Goal: Information Seeking & Learning: Learn about a topic

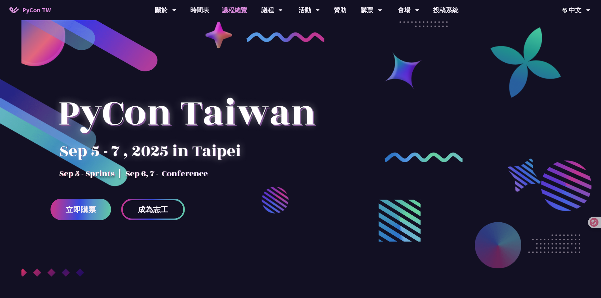
click at [242, 3] on link "議程總覽" at bounding box center [234, 10] width 38 height 20
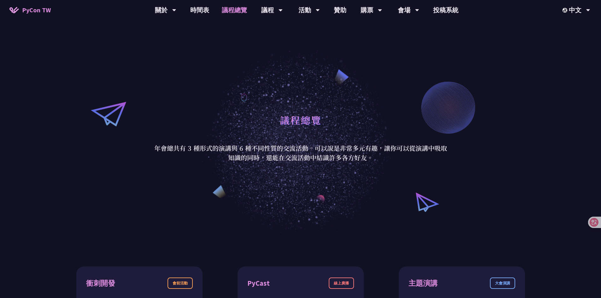
drag, startPoint x: 303, startPoint y: 154, endPoint x: 308, endPoint y: 146, distance: 9.1
click at [308, 146] on p "年會總共有 3 種形式的演講與 6 種不同性質的交流活動。可以說是非常多元有趣，讓你可以從演講中吸取知識的同時，還能在交流活動中結識許多各方好友。" at bounding box center [300, 153] width 293 height 19
drag, startPoint x: 303, startPoint y: 146, endPoint x: 306, endPoint y: 163, distance: 17.6
click at [306, 163] on div "議程總覽 年會總共有 3 種形式的演講與 6 種不同性質的交流活動。可以說是非常多元有趣，讓你可以從演講中吸取知識的同時，還能在交流活動中結識許多各方好友。" at bounding box center [300, 136] width 601 height 197
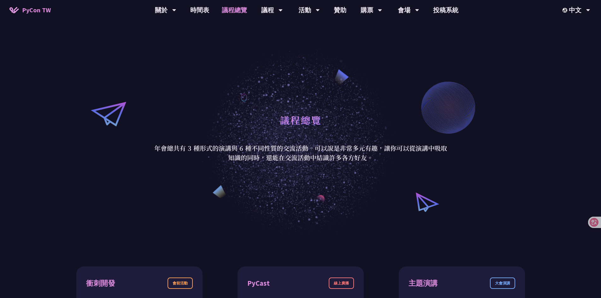
click at [302, 162] on div at bounding box center [302, 162] width 0 height 0
click at [363, 177] on div "議程總覽 年會總共有 3 種形式的演講與 6 種不同性質的交流活動。可以說是非常多元有趣，讓你可以從演講中吸取知識的同時，還能在交流活動中結識許多各方好友。" at bounding box center [300, 136] width 601 height 197
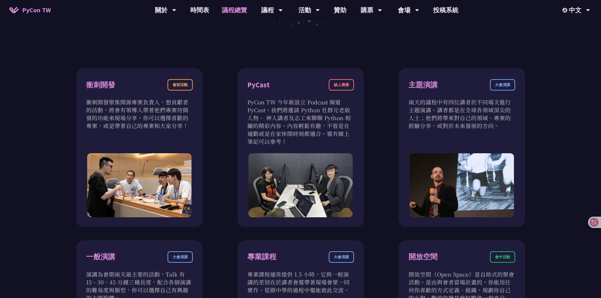
scroll to position [189, 0]
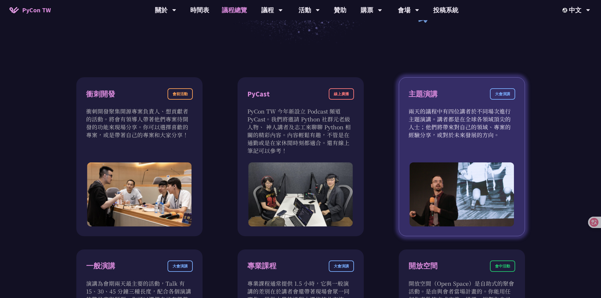
click at [504, 97] on div "大會演講" at bounding box center [502, 93] width 25 height 11
click at [457, 98] on div "主題演講 大會演講" at bounding box center [461, 97] width 107 height 19
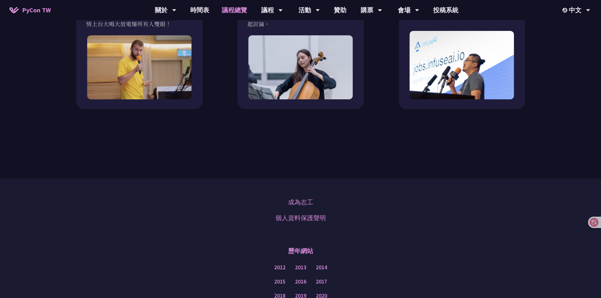
scroll to position [662, 0]
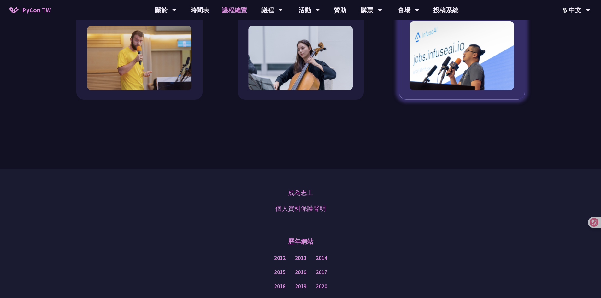
click at [463, 56] on img at bounding box center [461, 55] width 105 height 69
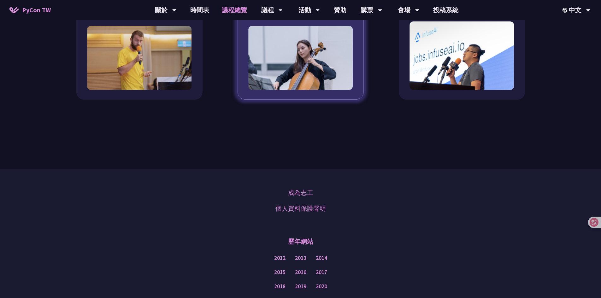
click at [339, 61] on img at bounding box center [300, 58] width 105 height 64
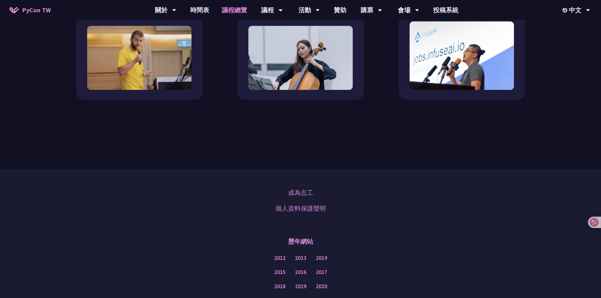
scroll to position [752, 0]
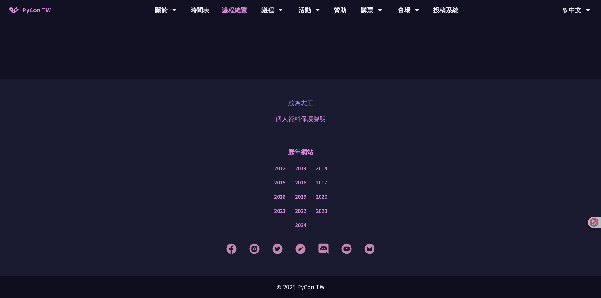
click at [298, 105] on link "成為志工" at bounding box center [300, 102] width 25 height 9
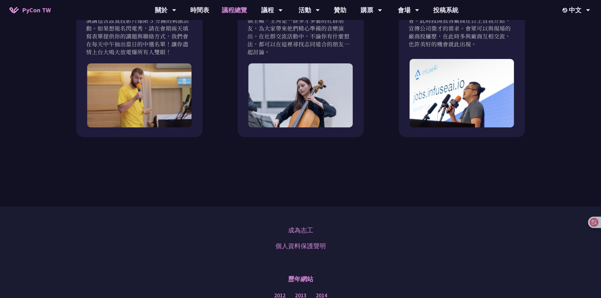
scroll to position [563, 0]
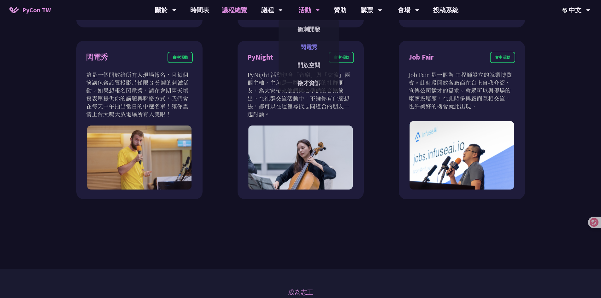
click at [312, 46] on link "閃電秀" at bounding box center [309, 47] width 61 height 15
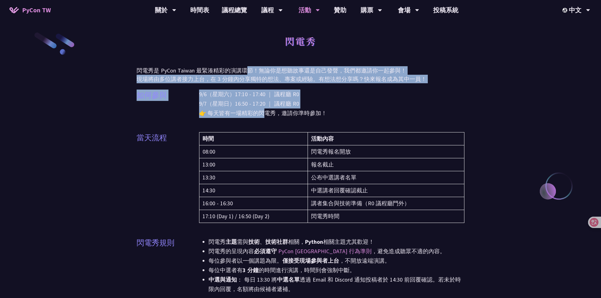
drag, startPoint x: 249, startPoint y: 83, endPoint x: 265, endPoint y: 113, distance: 33.6
click at [265, 113] on p "9/6（星期六）17:10 - 17:40 ｜ 議程廳 R0 9/7（星期日）16:50 - 17:20 ｜ 議程廳 R0 👉 每天皆有一場精彩的閃電秀，邀請…" at bounding box center [332, 104] width 266 height 28
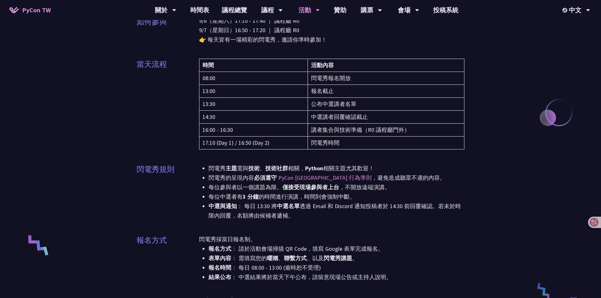
scroll to position [95, 0]
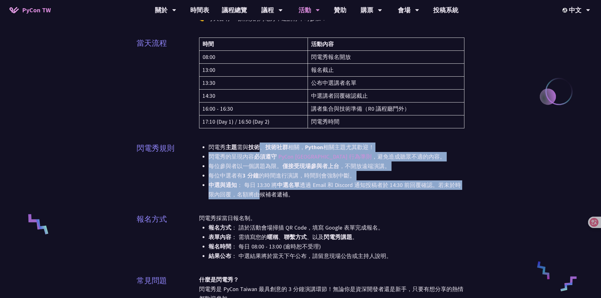
drag, startPoint x: 260, startPoint y: 153, endPoint x: 262, endPoint y: 192, distance: 39.5
click at [262, 192] on ul "閃電秀 主題 需與 技術 、 技術社群 相關， Python 相關主題尤其歡迎！ 閃電秀的呈現內容 必須遵守 PyCon [GEOGRAPHIC_DATA] …" at bounding box center [332, 171] width 266 height 57
click at [262, 192] on li "中選與通知 ： 每日 13:30 將 中選名單 透過 Email 和 Discord 通知投稿者於 14:30 前回覆確認。若未於時限內回覆，名額將由候補者遞…" at bounding box center [336, 189] width 256 height 19
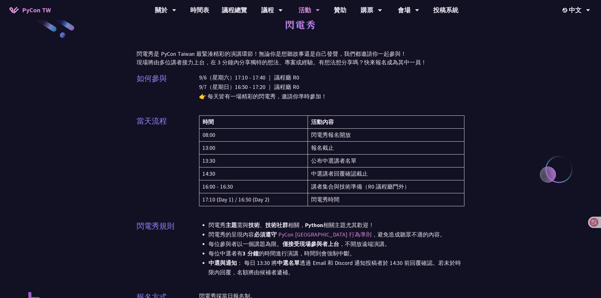
scroll to position [0, 0]
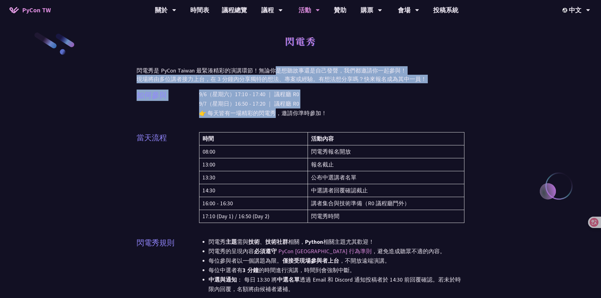
drag, startPoint x: 274, startPoint y: 70, endPoint x: 274, endPoint y: 115, distance: 45.1
click at [274, 114] on p "9/6（星期六）17:10 - 17:40 ｜ 議程廳 R0 9/7（星期日）16:50 - 17:20 ｜ 議程廳 R0 👉 每天皆有一場精彩的閃電秀，邀請…" at bounding box center [332, 104] width 266 height 28
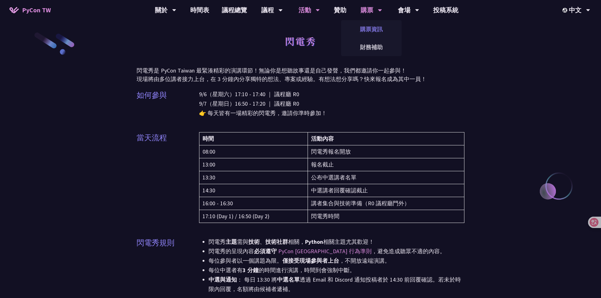
click at [374, 32] on link "購票資訊" at bounding box center [371, 29] width 61 height 15
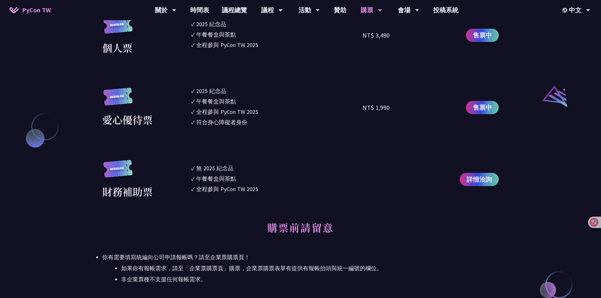
scroll to position [568, 0]
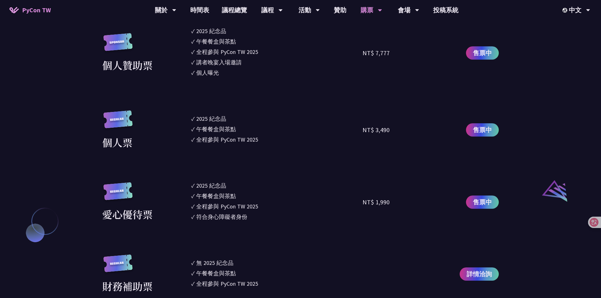
drag, startPoint x: 217, startPoint y: 113, endPoint x: 223, endPoint y: 139, distance: 27.4
click at [223, 139] on ul "✓ 2025 [PERSON_NAME]✓ 午餐餐盒與茶點 ✓ 全程參與 PyCon TW 2025" at bounding box center [277, 129] width 172 height 39
drag, startPoint x: 223, startPoint y: 139, endPoint x: 228, endPoint y: 137, distance: 5.6
click at [223, 139] on div "全程參與 PyCon TW 2025" at bounding box center [227, 139] width 62 height 9
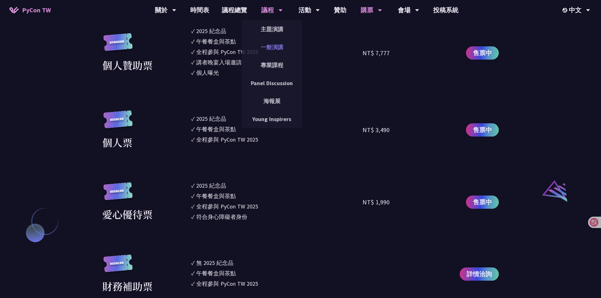
click at [275, 45] on link "一般演講" at bounding box center [272, 47] width 61 height 15
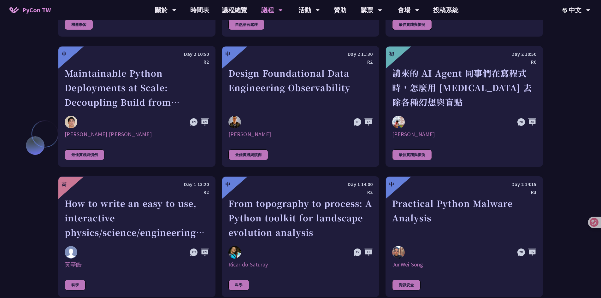
scroll to position [1514, 0]
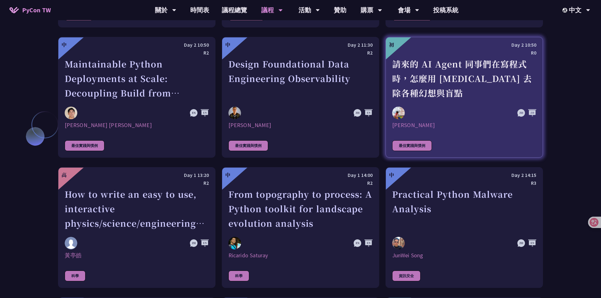
click at [441, 63] on div "請來的 AI Agent 同事們在寫程式時，怎麼用 [MEDICAL_DATA] 去除各種幻想與盲點" at bounding box center [464, 79] width 144 height 44
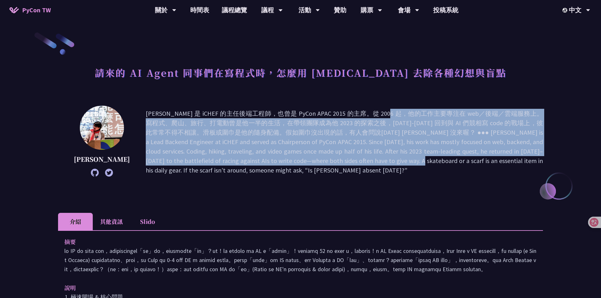
drag, startPoint x: 303, startPoint y: 126, endPoint x: 307, endPoint y: 163, distance: 37.1
click at [307, 163] on p at bounding box center [344, 142] width 397 height 66
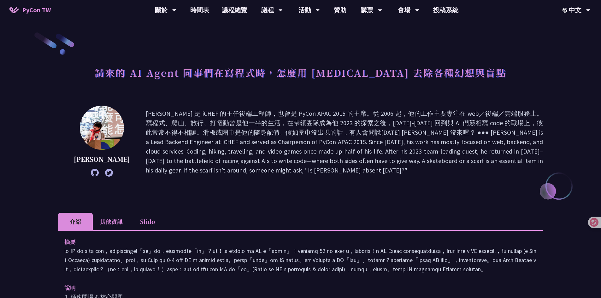
click at [311, 166] on p at bounding box center [344, 142] width 397 height 66
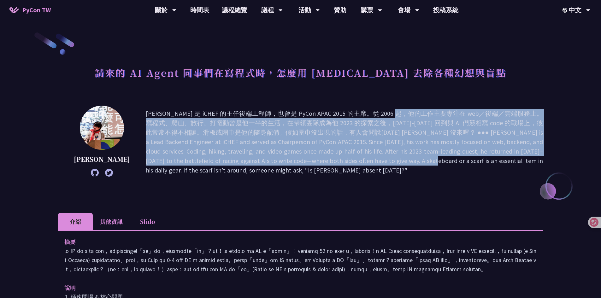
drag, startPoint x: 319, startPoint y: 163, endPoint x: 315, endPoint y: 114, distance: 48.7
click at [315, 114] on p at bounding box center [344, 142] width 397 height 66
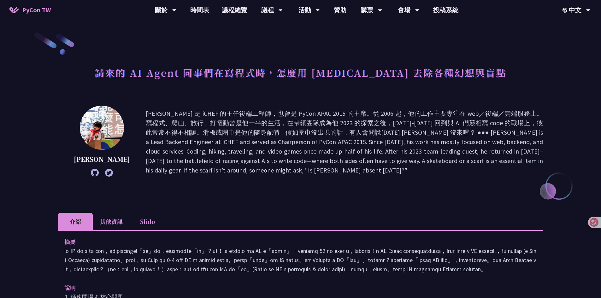
click at [103, 133] on img at bounding box center [102, 128] width 44 height 44
click at [104, 133] on img at bounding box center [102, 128] width 44 height 44
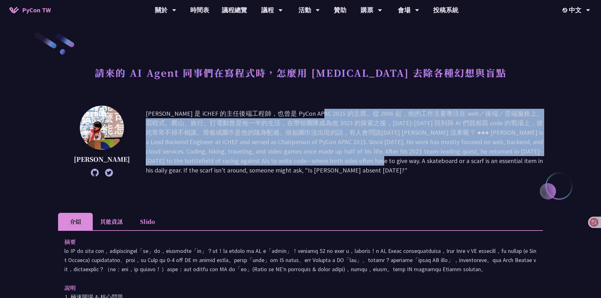
drag, startPoint x: 249, startPoint y: 114, endPoint x: 264, endPoint y: 159, distance: 47.0
click at [264, 159] on p at bounding box center [344, 142] width 397 height 66
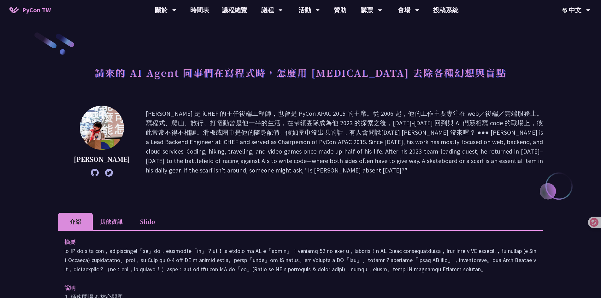
scroll to position [581, 0]
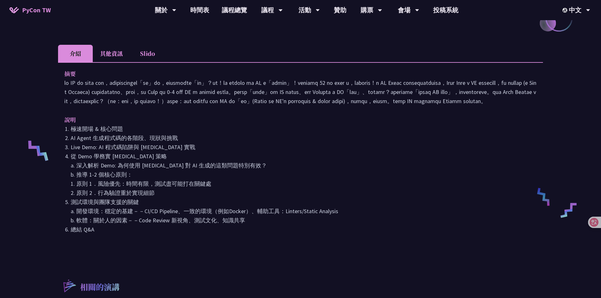
scroll to position [189, 0]
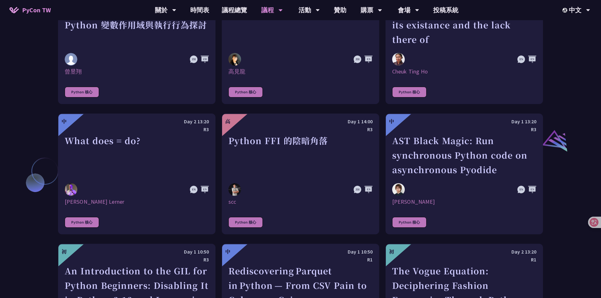
scroll to position [675, 0]
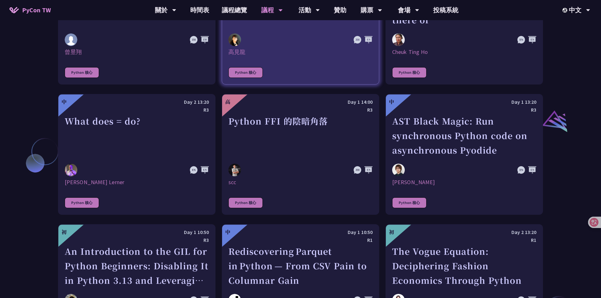
click at [254, 34] on div at bounding box center [278, 39] width 101 height 13
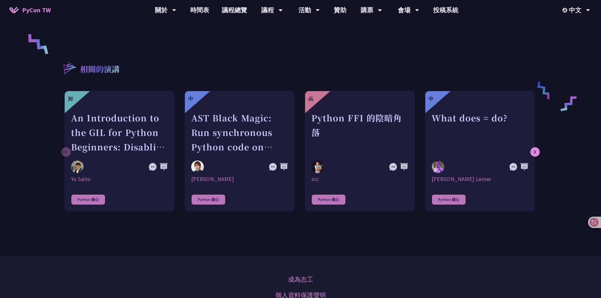
scroll to position [284, 0]
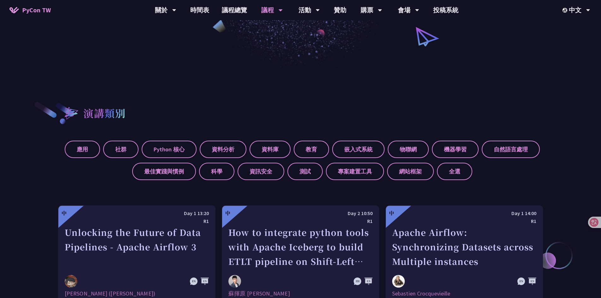
scroll to position [189, 0]
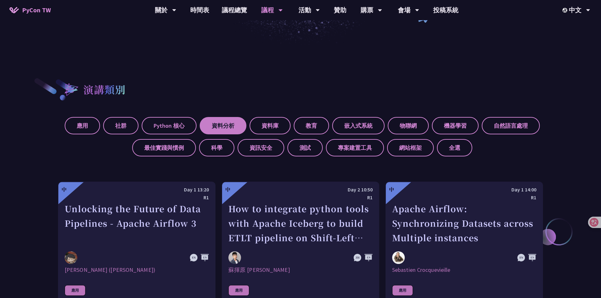
click at [222, 128] on label "資料分析" at bounding box center [223, 125] width 47 height 17
click at [0, 0] on input "資料分析" at bounding box center [0, 0] width 0 height 0
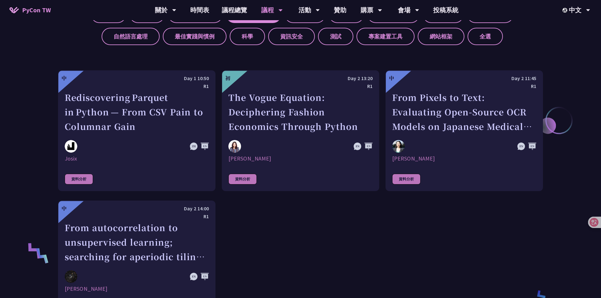
scroll to position [284, 0]
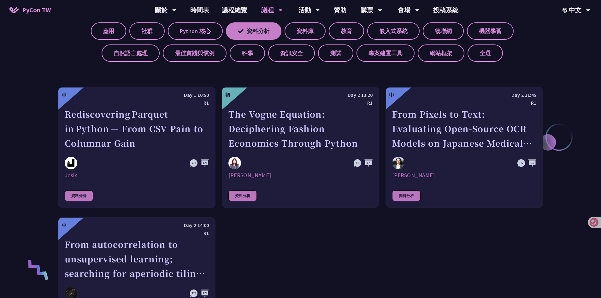
click at [263, 32] on label "資料分析" at bounding box center [254, 30] width 56 height 17
click at [0, 0] on input "資料分析" at bounding box center [0, 0] width 0 height 0
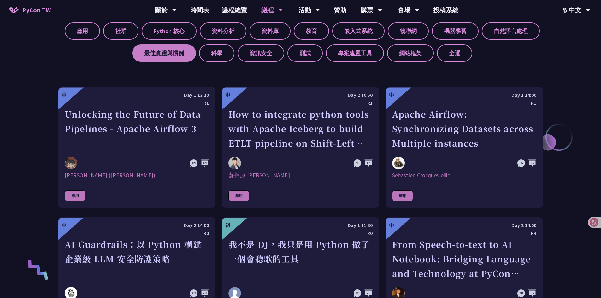
click at [174, 54] on label "最佳實踐與慣例" at bounding box center [164, 52] width 64 height 17
click at [0, 0] on input "最佳實踐與慣例" at bounding box center [0, 0] width 0 height 0
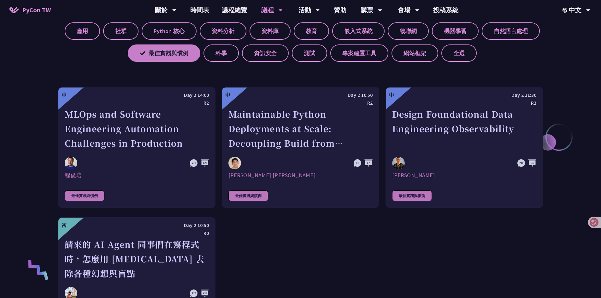
click at [174, 54] on label "最佳實踐與慣例" at bounding box center [164, 52] width 73 height 17
click at [0, 0] on input "最佳實踐與慣例" at bounding box center [0, 0] width 0 height 0
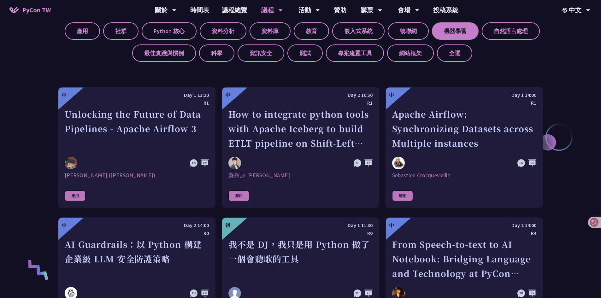
click at [449, 29] on label "機器學習" at bounding box center [455, 30] width 47 height 17
click at [0, 0] on input "機器學習" at bounding box center [0, 0] width 0 height 0
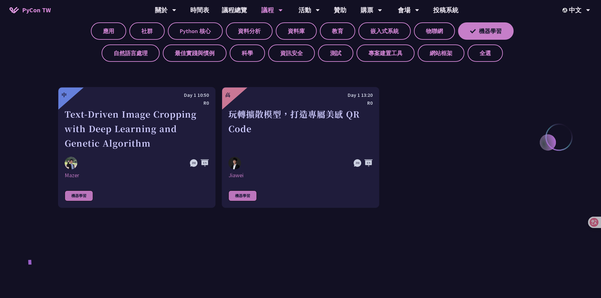
click at [484, 32] on label "機器學習" at bounding box center [486, 30] width 56 height 17
click at [0, 0] on input "機器學習" at bounding box center [0, 0] width 0 height 0
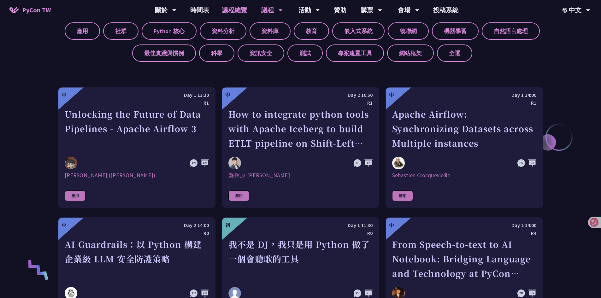
click at [238, 11] on link "議程總覽" at bounding box center [234, 10] width 38 height 20
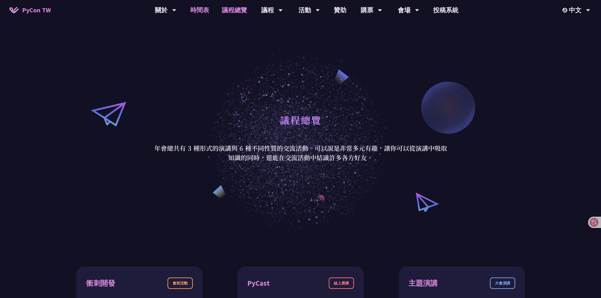
click at [199, 11] on link "時間表" at bounding box center [200, 10] width 32 height 20
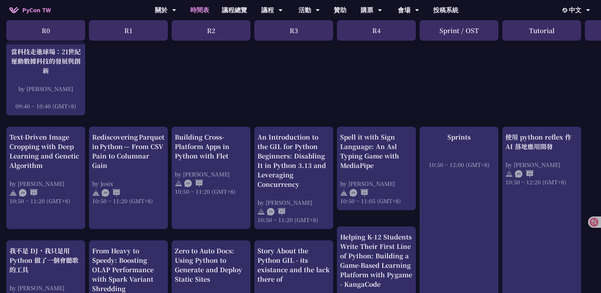
scroll to position [284, 0]
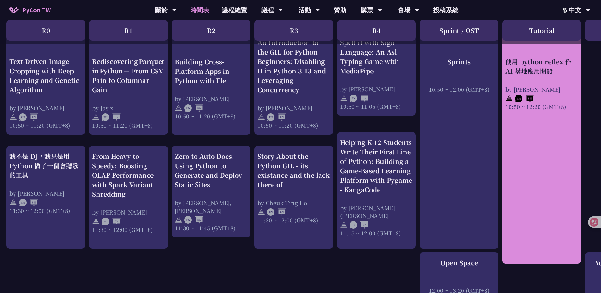
click at [522, 95] on img at bounding box center [524, 99] width 19 height 8
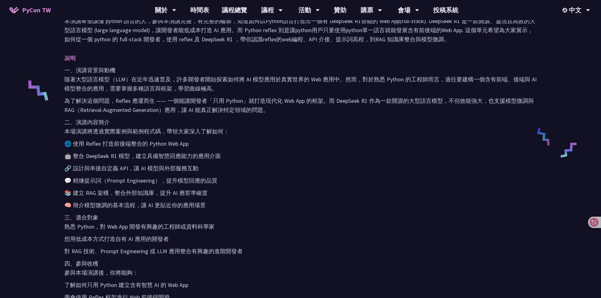
scroll to position [284, 0]
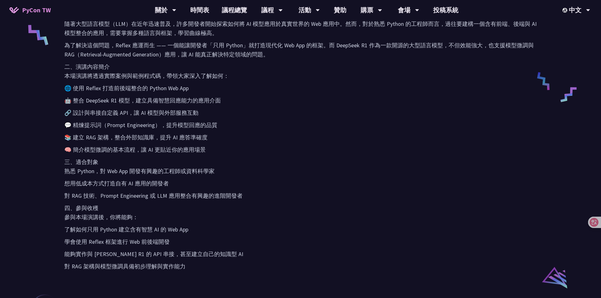
drag, startPoint x: 268, startPoint y: 139, endPoint x: 271, endPoint y: 72, distance: 67.3
click at [271, 72] on div "一、演講背景與動機 隨著大型語言模型（LLM）在近年迅速普及，許多開發者開始探索如何將 AI 模型應用於真實世界的 Web 應用中。然而，對於熟悉 Pytho…" at bounding box center [300, 140] width 472 height 261
click at [91, 87] on p "🌐 使用 Reflex 打造前後端整合的 Python Web App" at bounding box center [300, 88] width 472 height 9
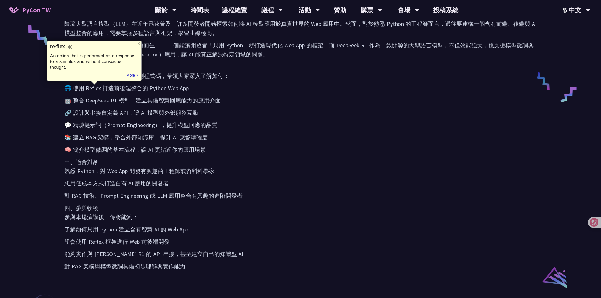
click at [141, 93] on div "一、演講背景與動機 隨著大型語言模型（LLM）在近年迅速普及，許多開發者開始探索如何將 AI 模型應用於真實世界的 Web 應用中。然而，對於熟悉 Pytho…" at bounding box center [300, 140] width 472 height 261
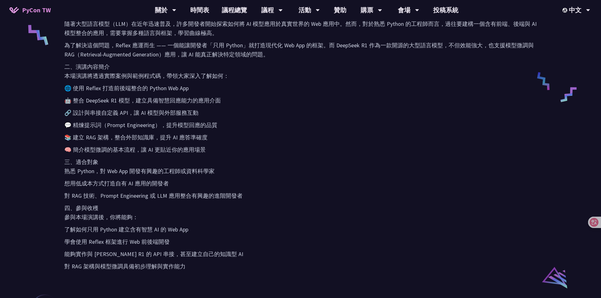
click at [89, 87] on p "🌐 使用 Reflex 打造前後端整合的 Python Web App" at bounding box center [300, 88] width 472 height 9
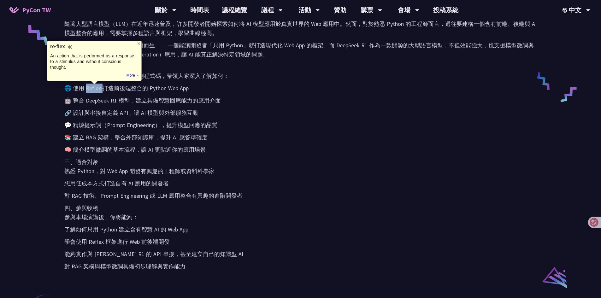
copy p "eflex 打"
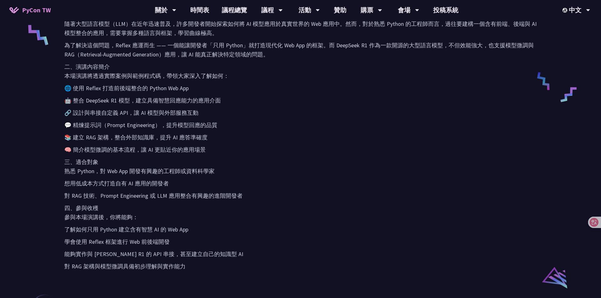
click at [255, 165] on p "三、適合對象 熟悉 Python，對 Web App 開發有興趣的工程師或資料科學家" at bounding box center [300, 166] width 472 height 18
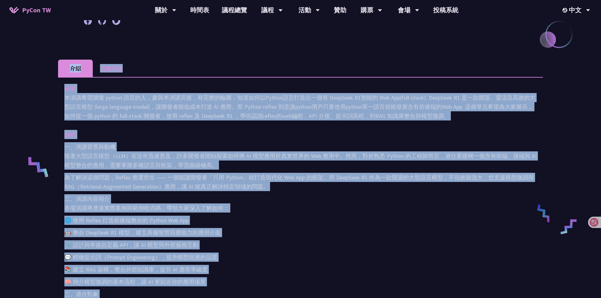
scroll to position [0, 0]
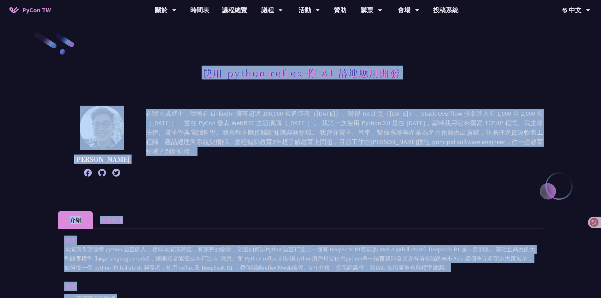
drag, startPoint x: 209, startPoint y: 135, endPoint x: 164, endPoint y: 66, distance: 82.5
copy div "lo ipsumd sitame c AD elitse Doei Temp incidi，utl EtdoloRe magn 169,650 aliq（28…"
